Goal: Ask a question

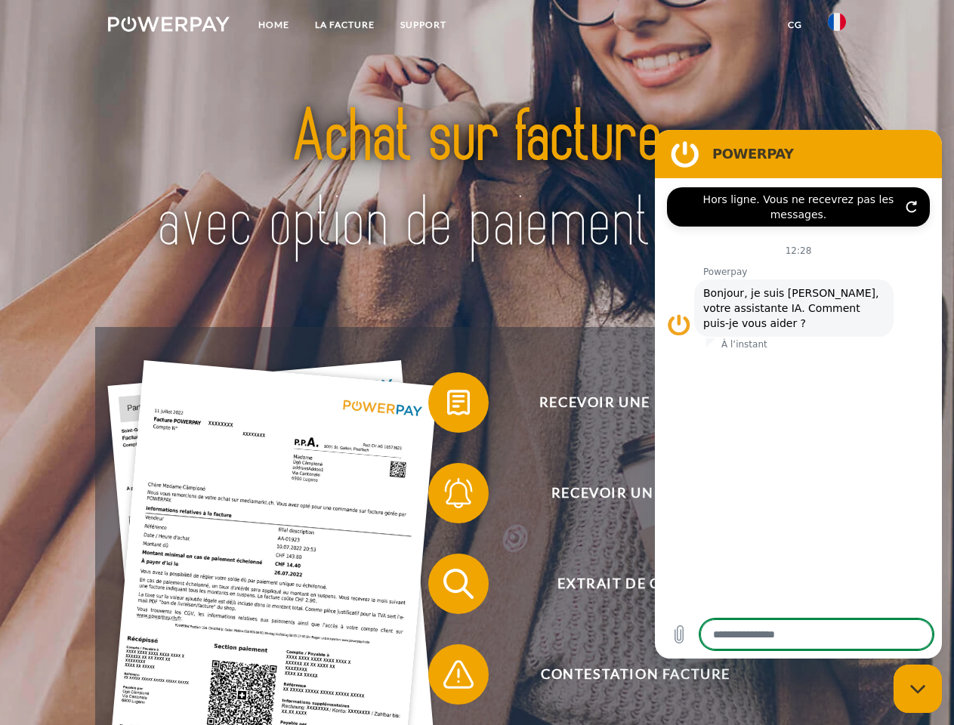
click at [168, 26] on img at bounding box center [169, 24] width 122 height 15
click at [837, 26] on img at bounding box center [837, 22] width 18 height 18
click at [795, 25] on link "CG" at bounding box center [795, 24] width 40 height 27
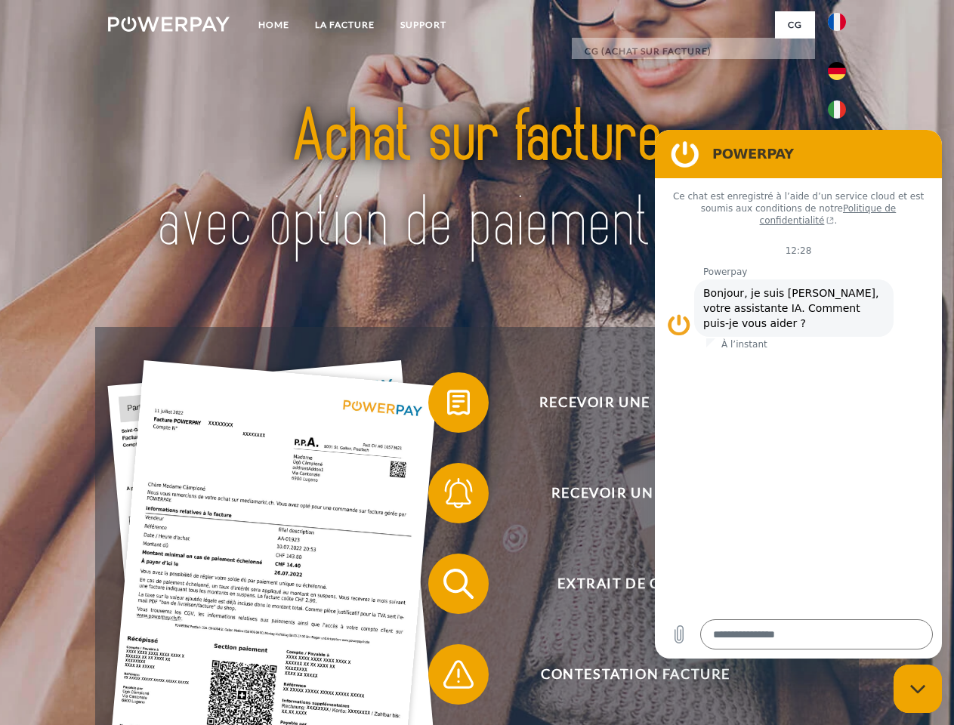
click at [447, 406] on span at bounding box center [436, 403] width 76 height 76
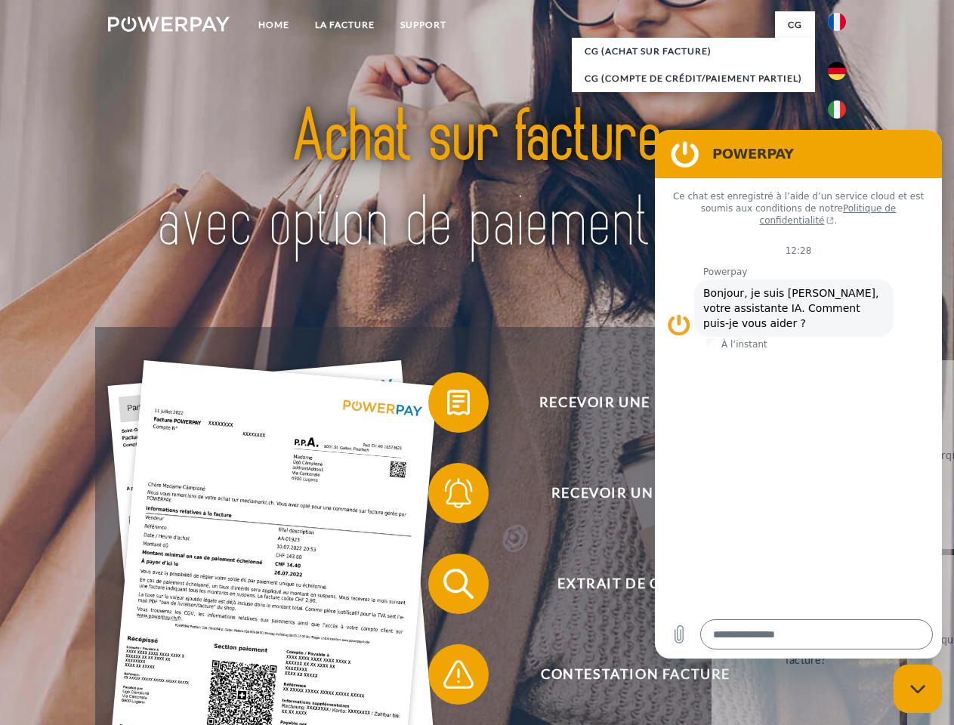
click at [447, 496] on span at bounding box center [436, 494] width 76 height 76
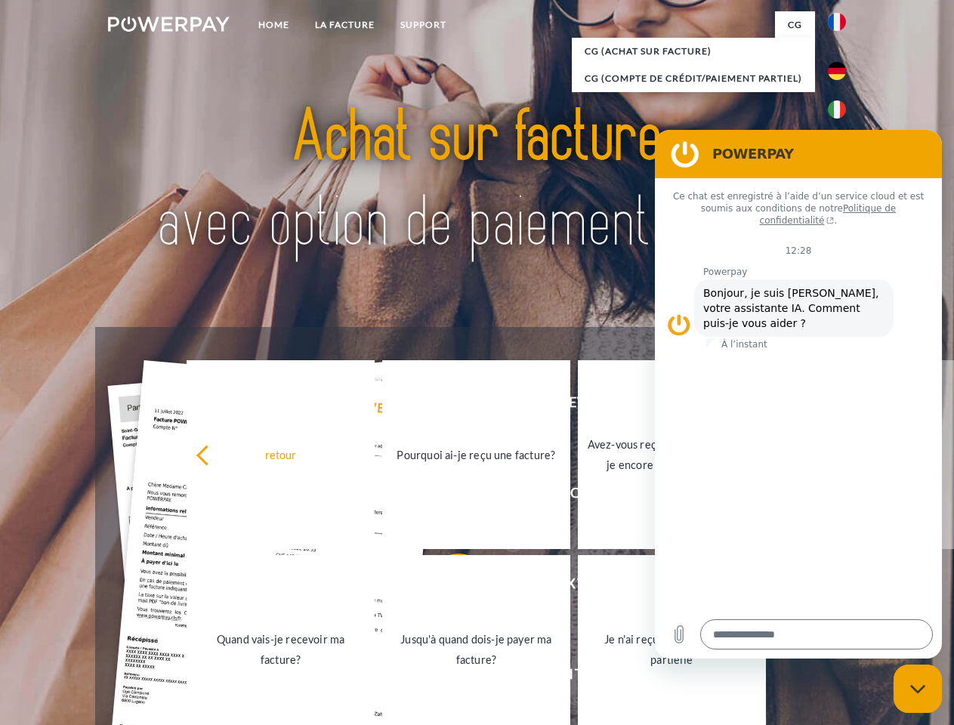
click at [447, 587] on link "Jusqu'à quand dois-je payer ma facture?" at bounding box center [476, 649] width 188 height 189
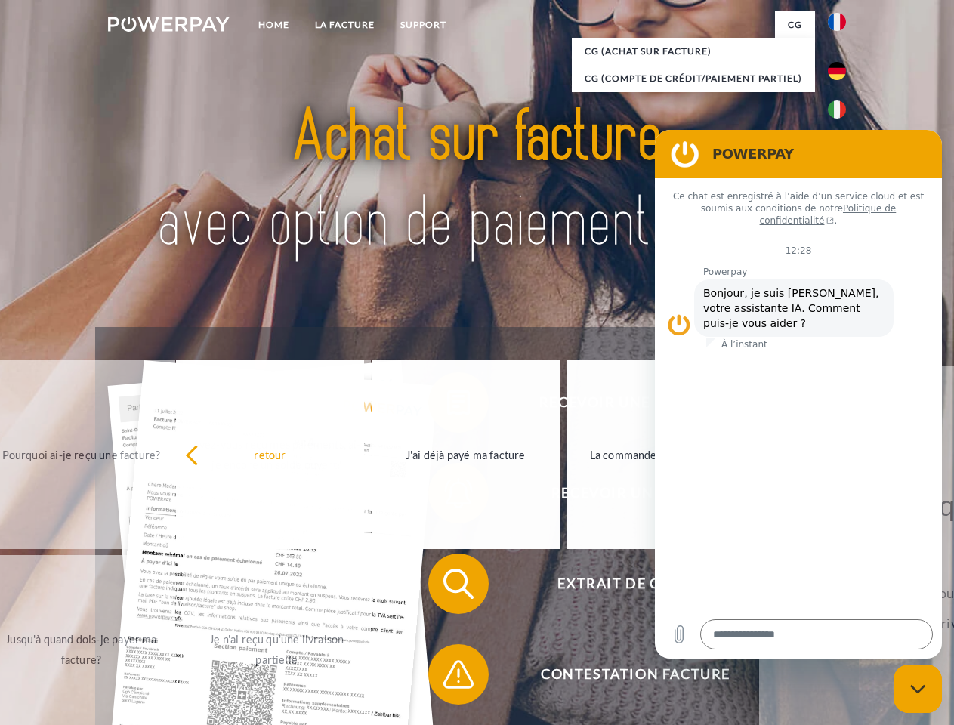
click at [447, 678] on span at bounding box center [436, 675] width 76 height 76
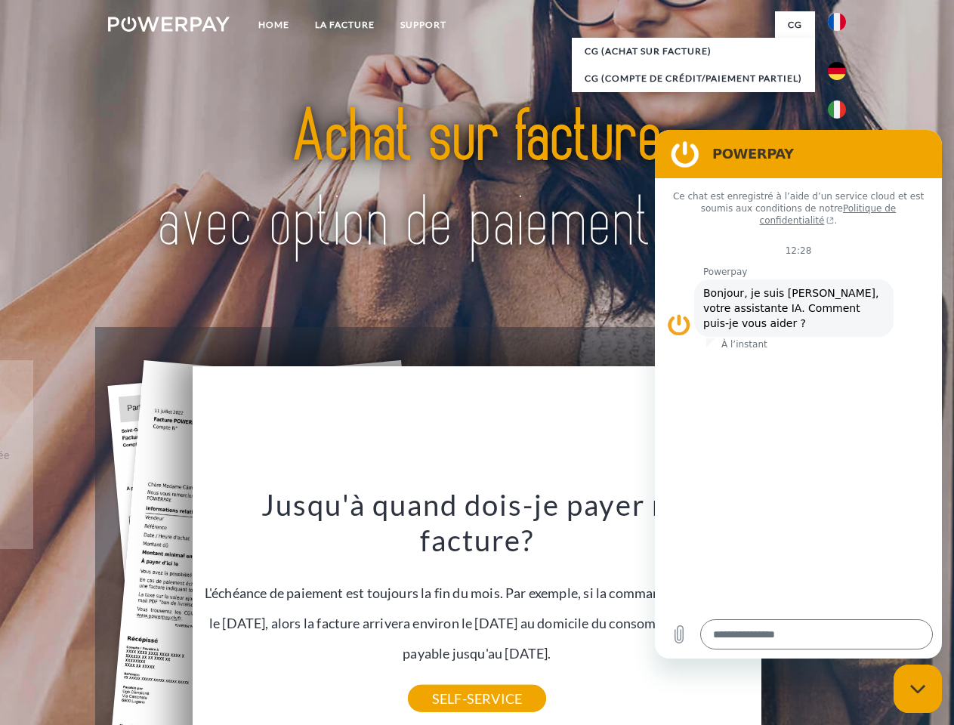
click at [918, 689] on icon "Fermer la fenêtre de messagerie" at bounding box center [918, 689] width 16 height 10
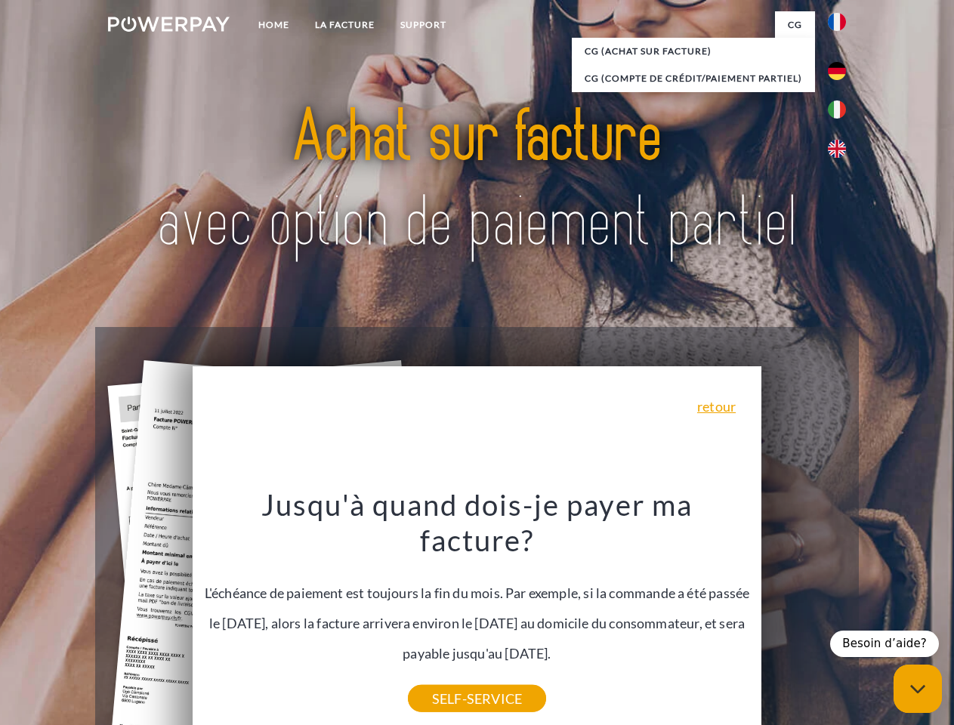
type textarea "*"
